Goal: Task Accomplishment & Management: Use online tool/utility

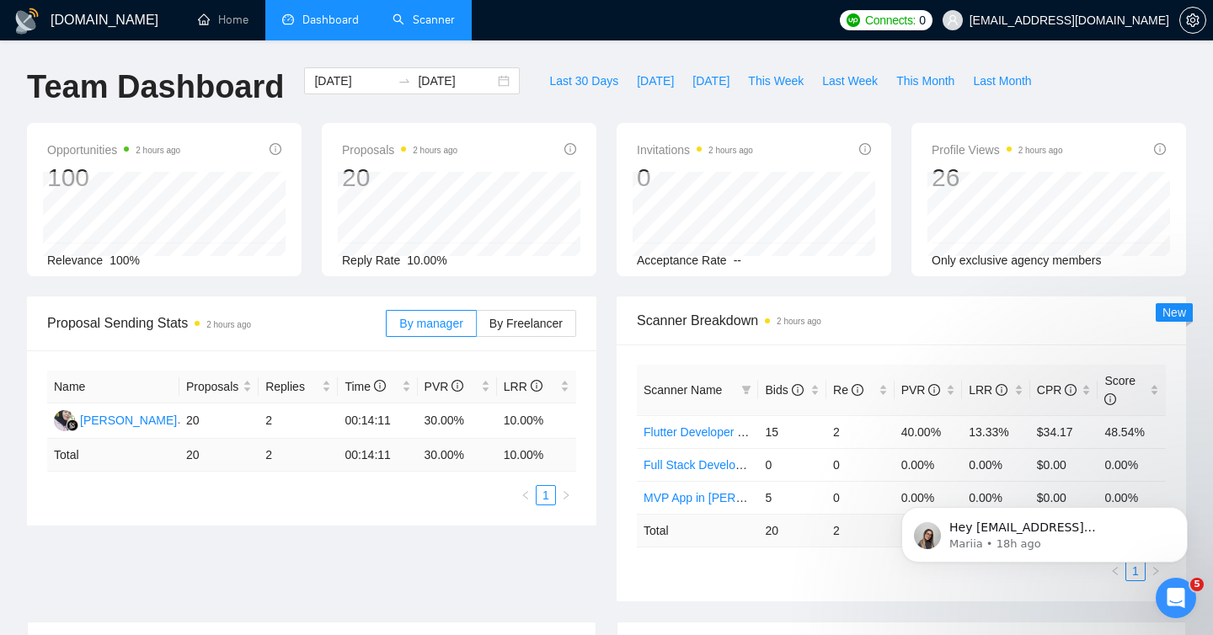
click at [425, 26] on link "Scanner" at bounding box center [424, 20] width 62 height 14
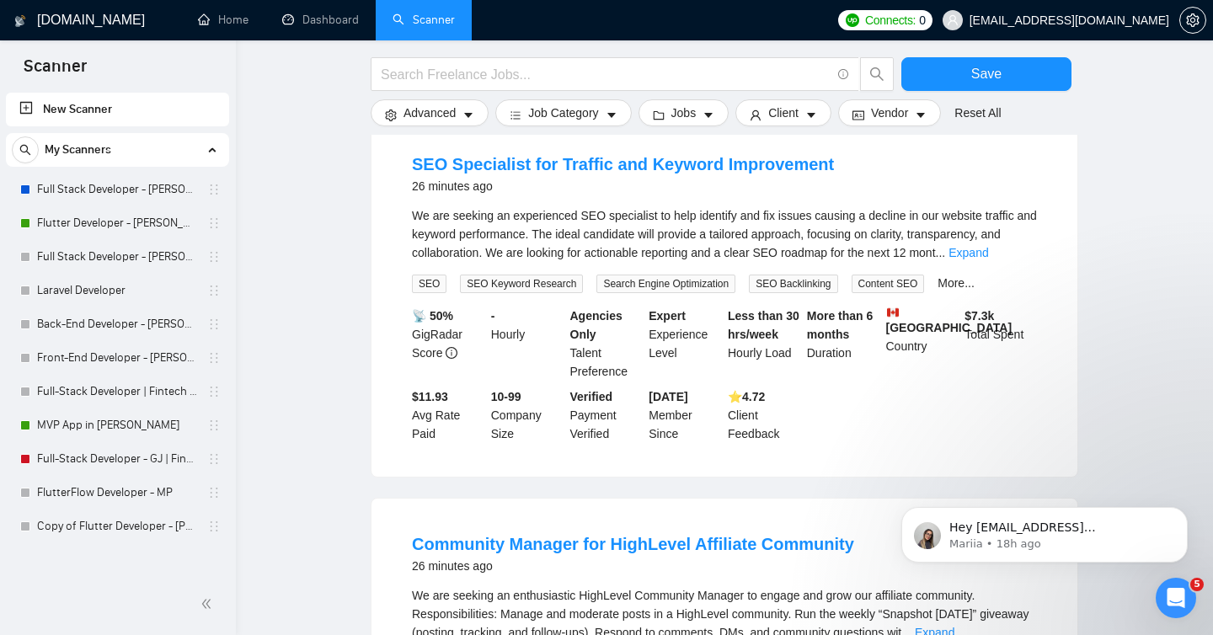
scroll to position [556, 0]
click at [90, 462] on link "Full-Stack Developer - GJ | Fintech SaaS System" at bounding box center [117, 459] width 160 height 34
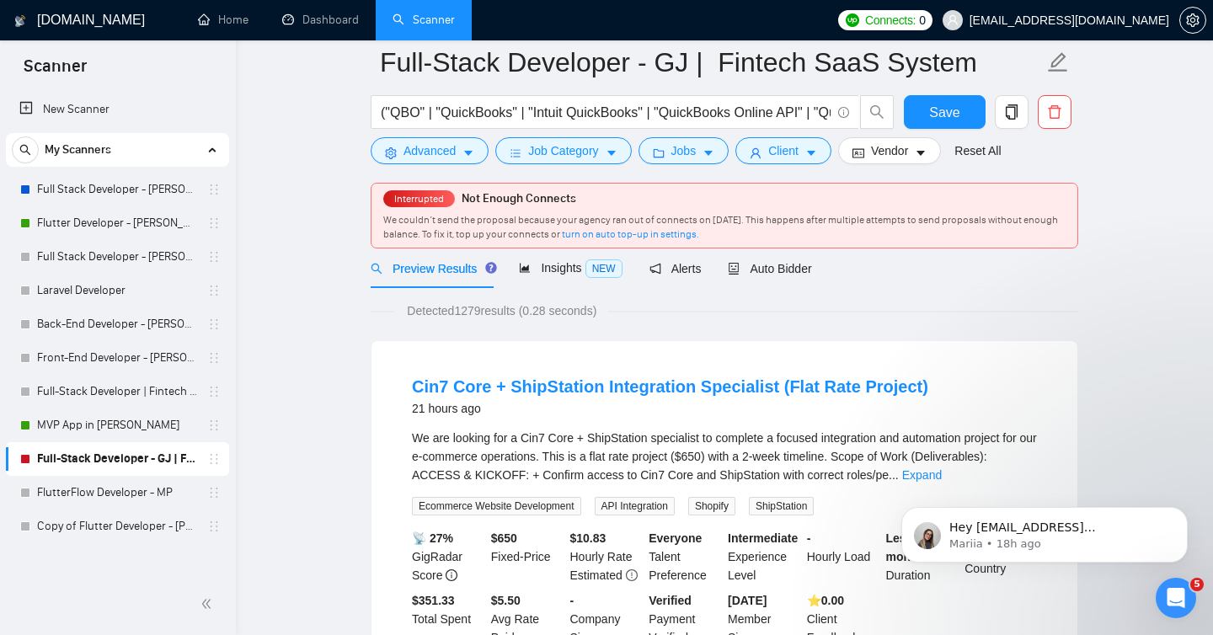
scroll to position [35, 0]
